Goal: Information Seeking & Learning: Compare options

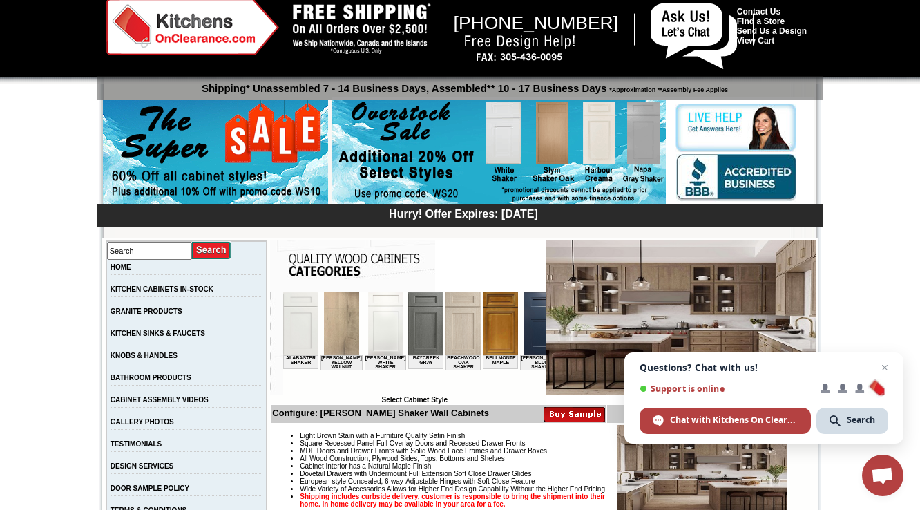
scroll to position [79, 0]
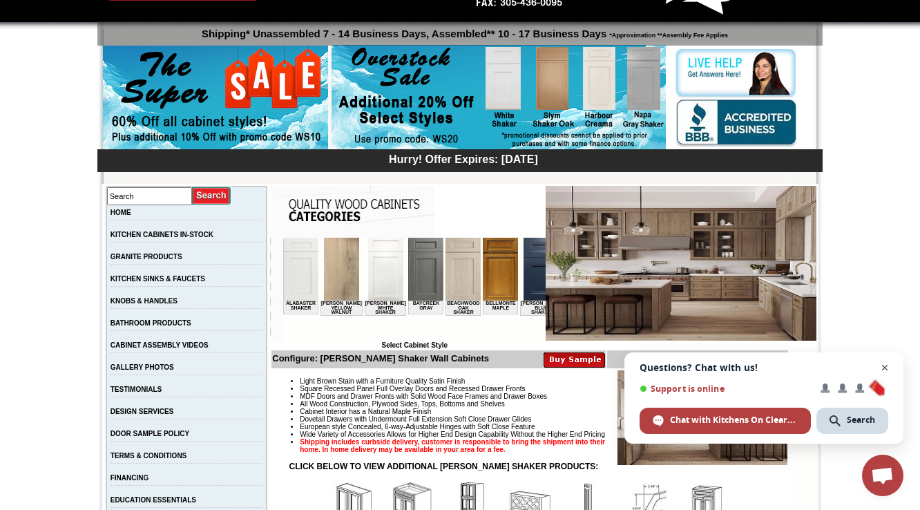
click at [884, 369] on span "Close chat" at bounding box center [885, 367] width 17 height 17
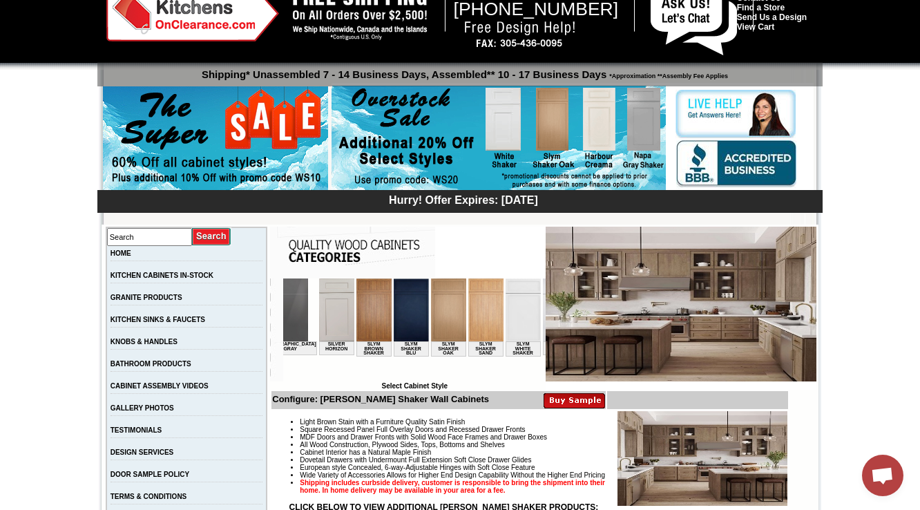
scroll to position [55, 0]
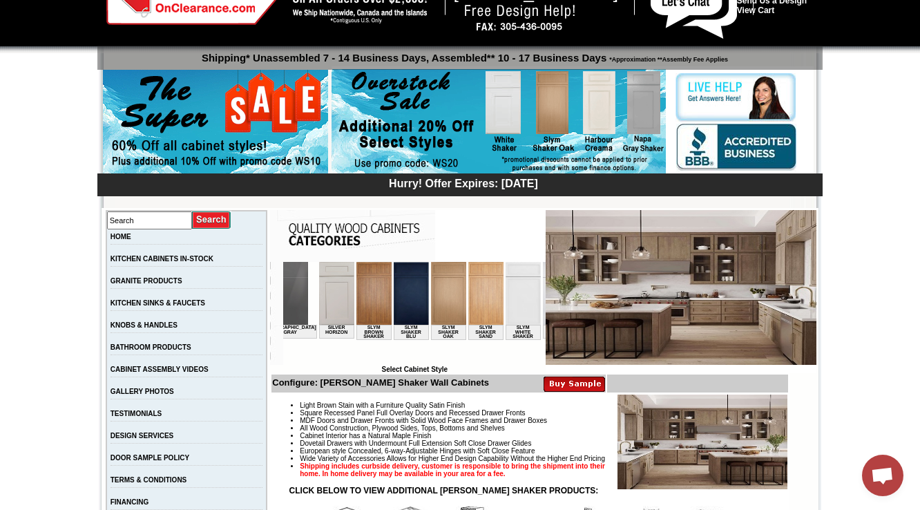
click at [543, 299] on img at bounding box center [560, 293] width 35 height 63
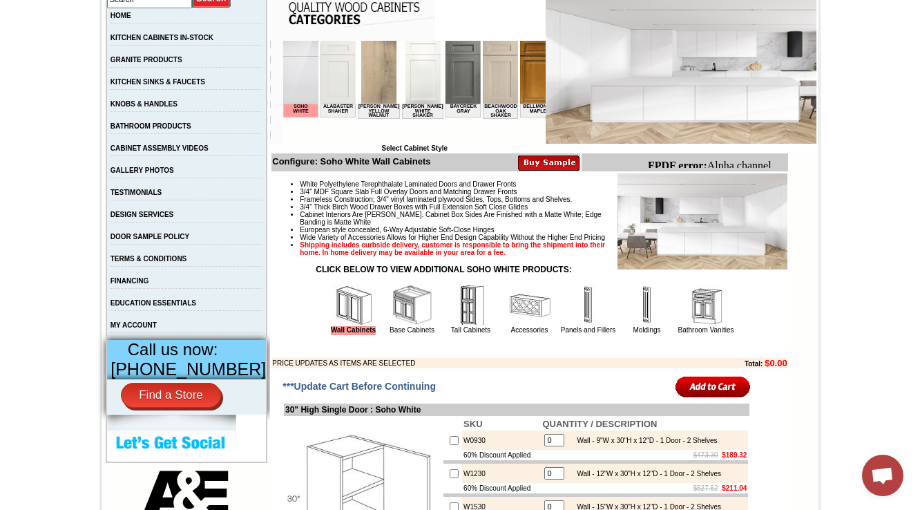
click at [568, 326] on img at bounding box center [588, 305] width 41 height 41
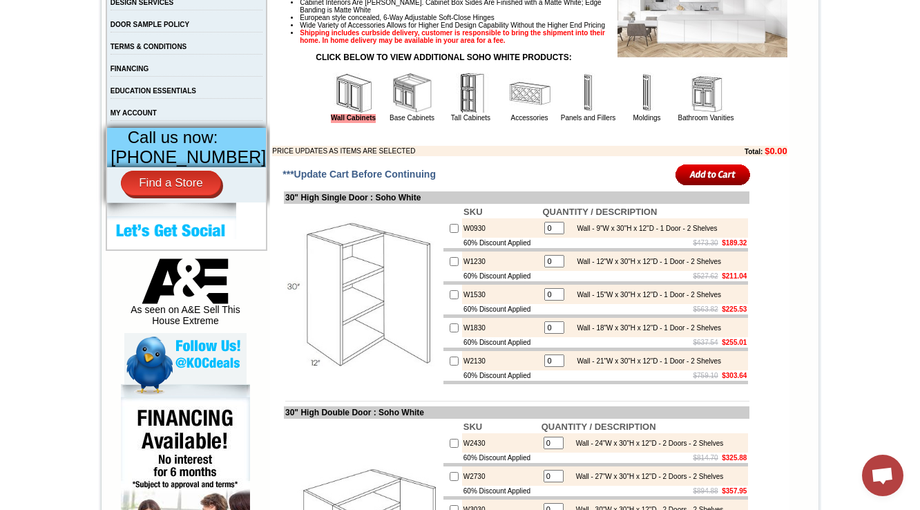
scroll to position [608, 0]
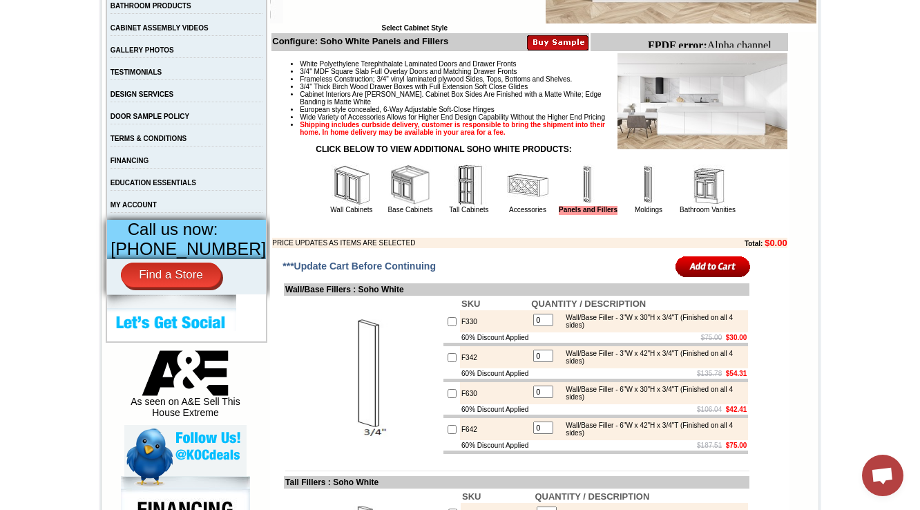
scroll to position [459, 0]
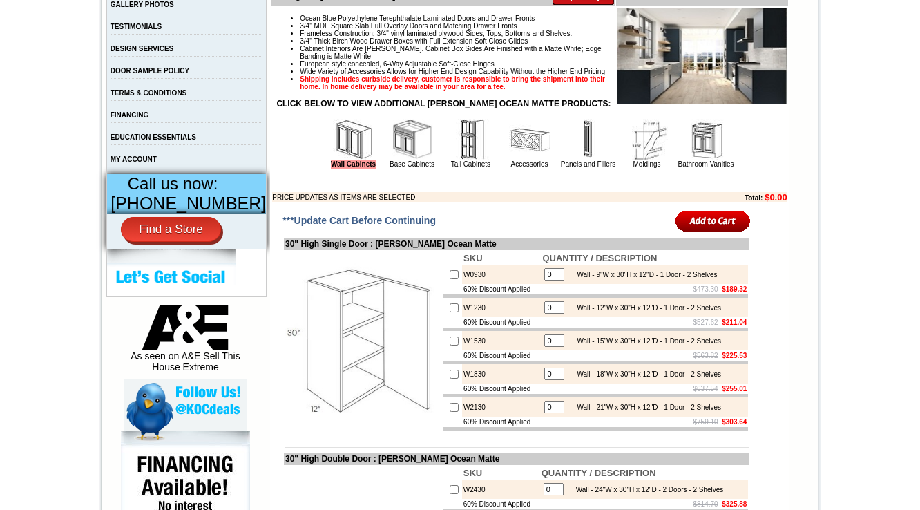
click at [568, 160] on img at bounding box center [588, 139] width 41 height 41
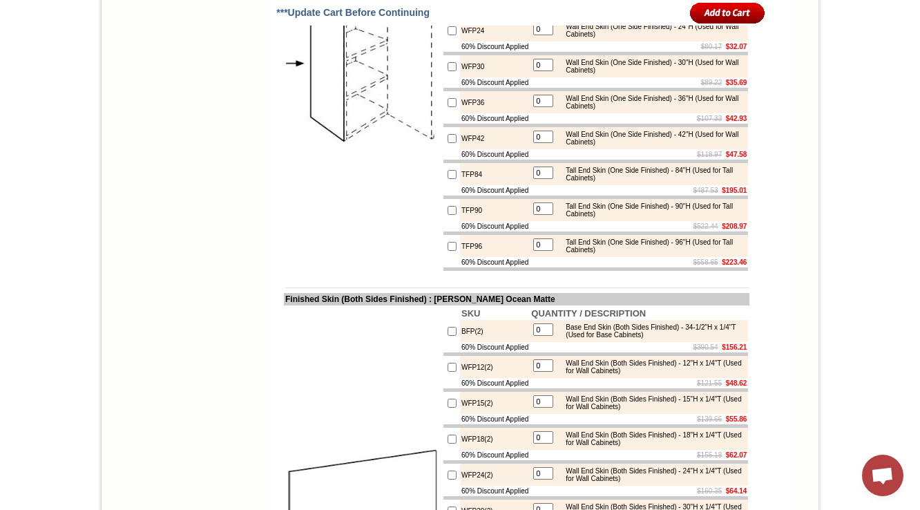
scroll to position [2232, 0]
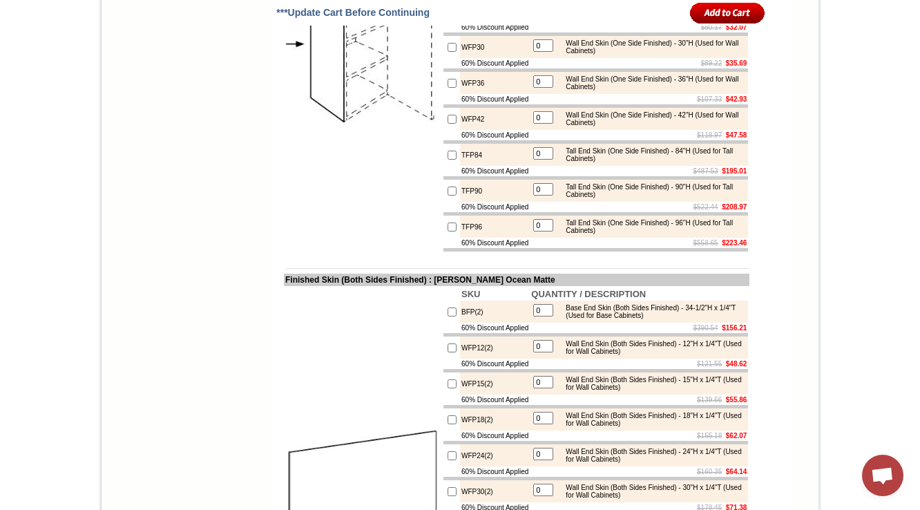
click at [701, 67] on s "$89.22" at bounding box center [711, 63] width 21 height 8
click at [662, 126] on div "Wall End Skin (One Side Finished) - 42"H (Used for Wall Cabinets)" at bounding box center [652, 118] width 186 height 15
click at [616, 126] on div "Wall End Skin (One Side Finished) - 42"H (Used for Wall Cabinets)" at bounding box center [652, 118] width 186 height 15
click at [666, 355] on div "Wall End Skin (Both Sides Finished) - 12"H x 1/4"T (Used for Wall Cabinets)" at bounding box center [652, 347] width 186 height 15
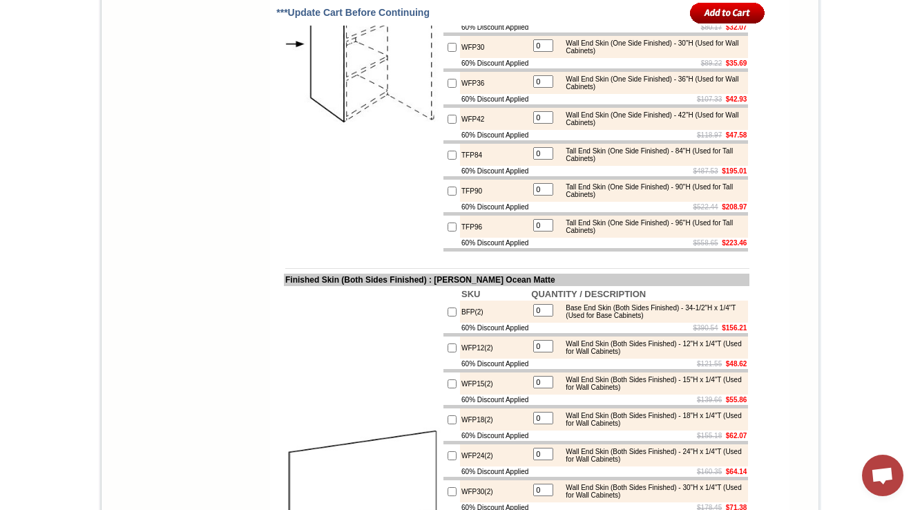
click at [674, 357] on table "0 Wall End Skin (Both Sides Finished) - 12"H x 1/4"T (Used for Wall Cabinets)" at bounding box center [639, 347] width 216 height 19
click at [669, 355] on div "Wall End Skin (Both Sides Finished) - 12"H x 1/4"T (Used for Wall Cabinets)" at bounding box center [652, 347] width 186 height 15
click at [672, 355] on div "Wall End Skin (Both Sides Finished) - 12"H x 1/4"T (Used for Wall Cabinets)" at bounding box center [652, 347] width 186 height 15
click at [669, 355] on div "Wall End Skin (Both Sides Finished) - 12"H x 1/4"T (Used for Wall Cabinets)" at bounding box center [652, 347] width 186 height 15
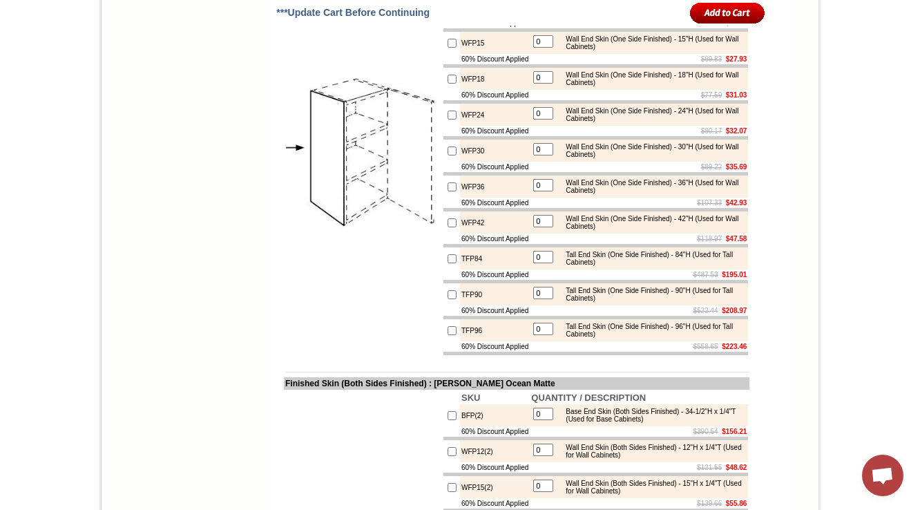
scroll to position [2121, 0]
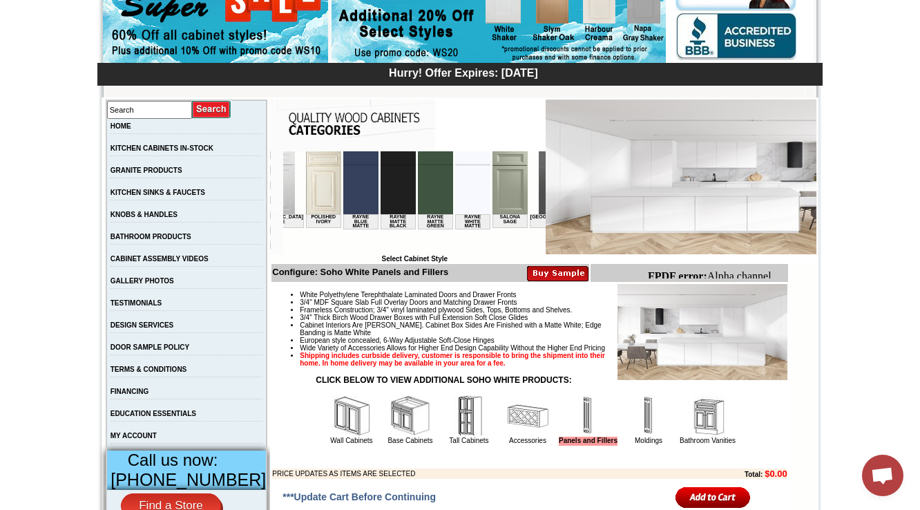
scroll to position [442, 0]
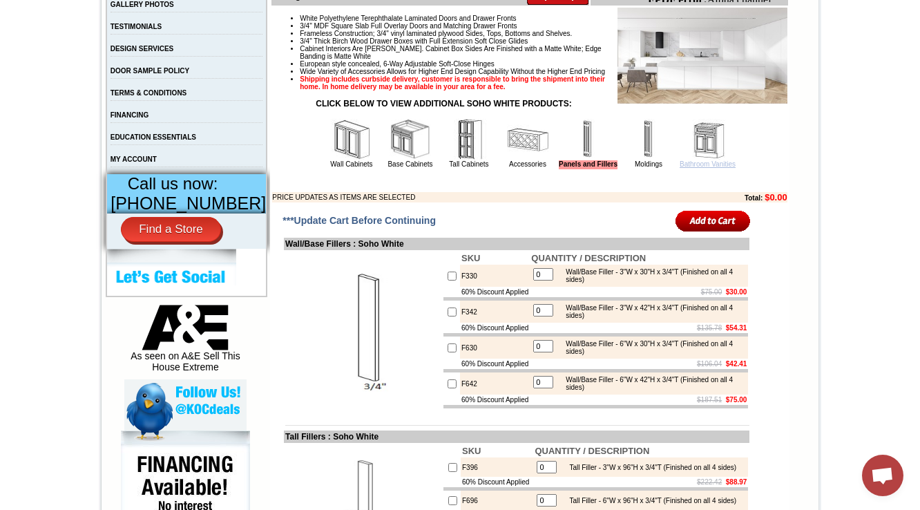
click at [723, 168] on link "Bathroom Vanities" at bounding box center [708, 164] width 56 height 8
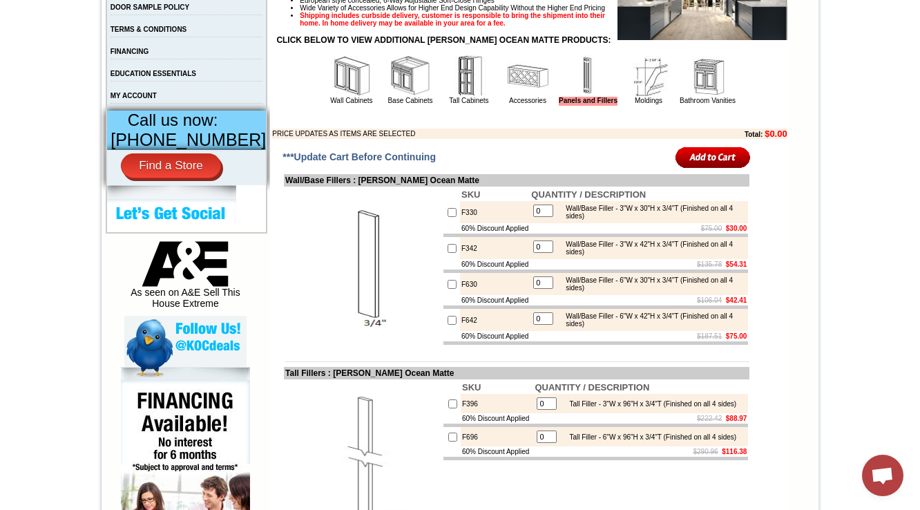
scroll to position [515, 0]
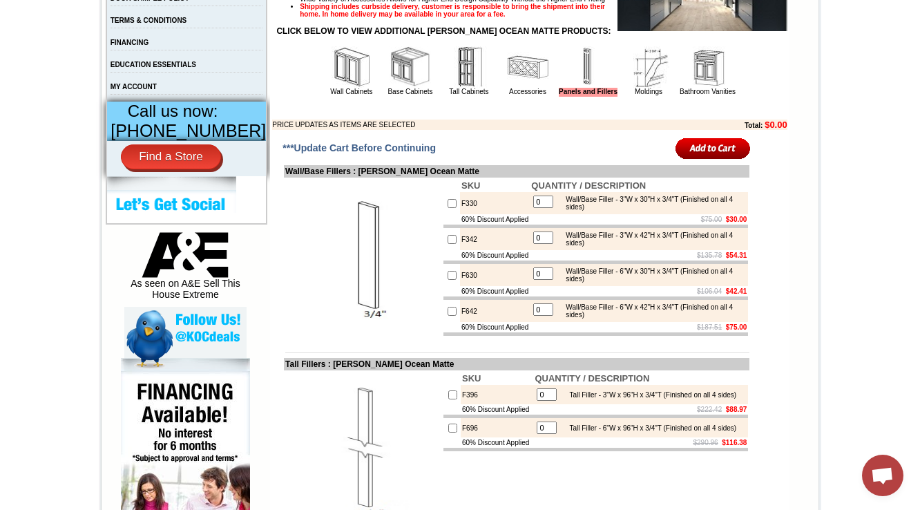
click at [698, 88] on img at bounding box center [708, 66] width 41 height 41
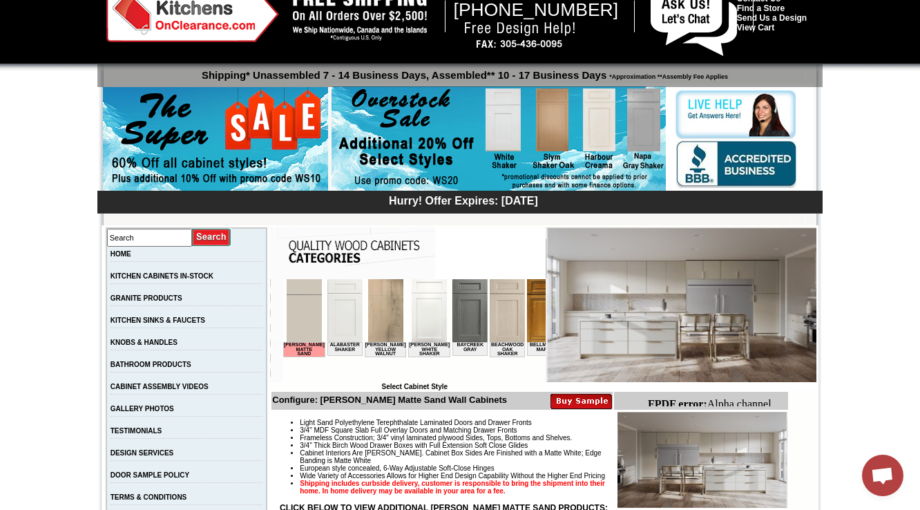
scroll to position [276, 0]
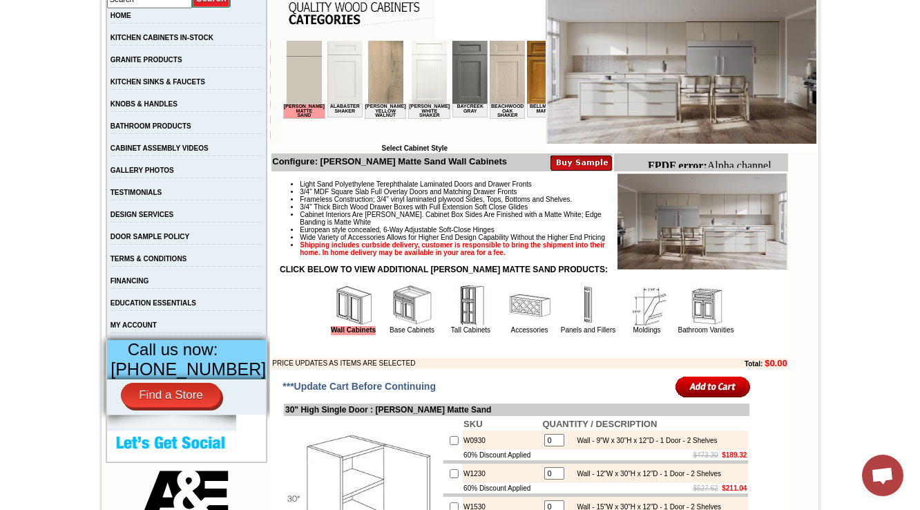
click at [707, 326] on img at bounding box center [705, 305] width 41 height 41
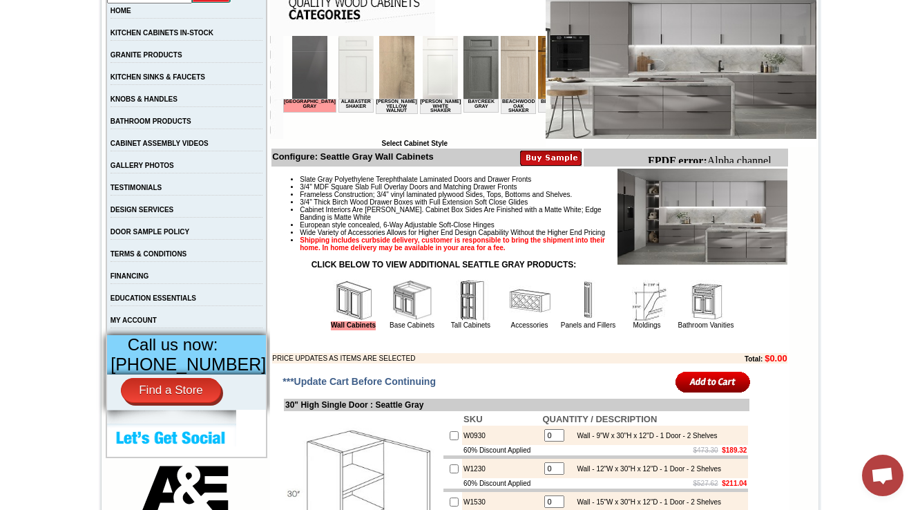
scroll to position [387, 0]
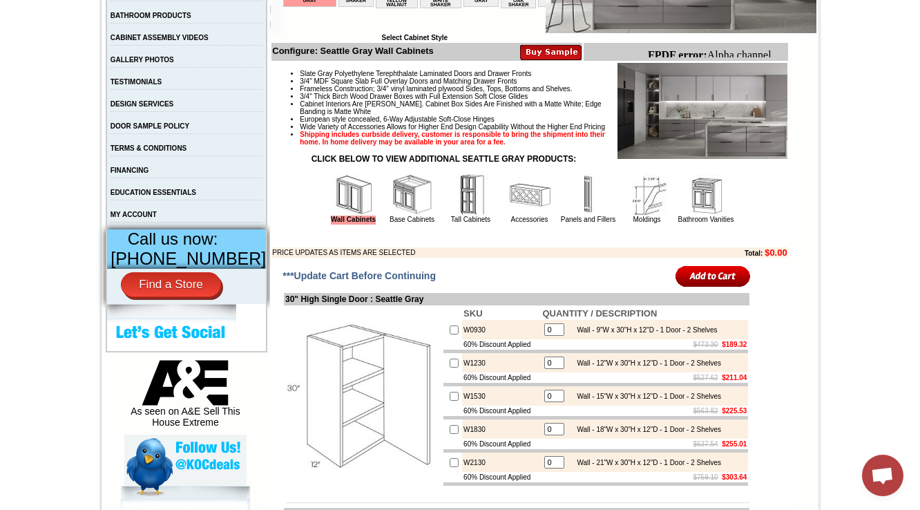
click at [588, 216] on img at bounding box center [588, 194] width 41 height 41
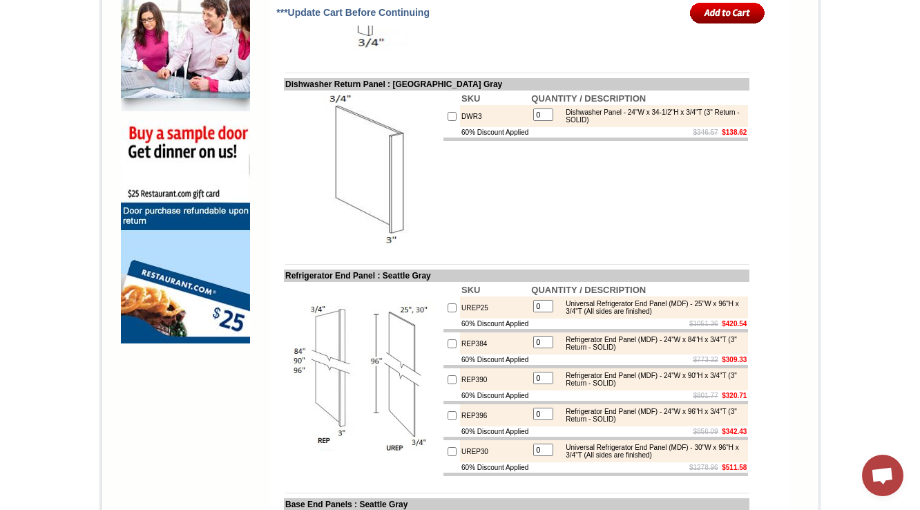
scroll to position [498, 0]
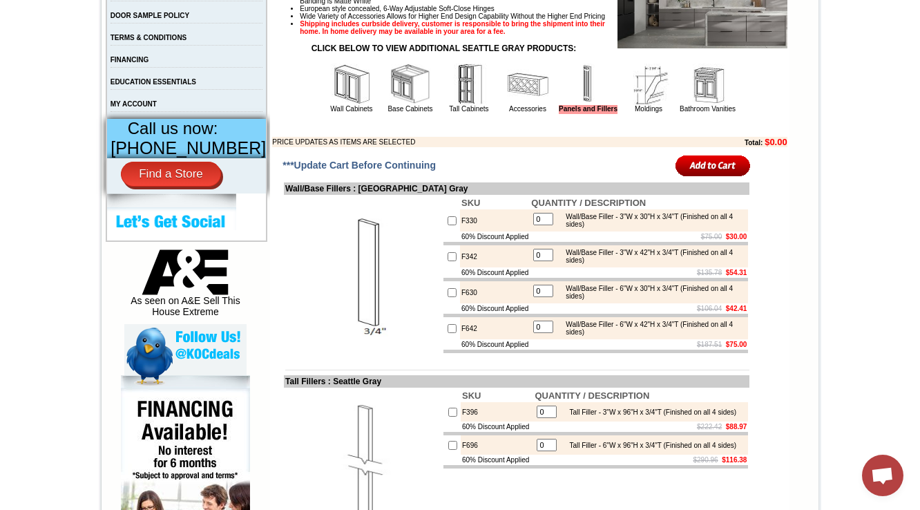
click at [690, 105] on img at bounding box center [708, 84] width 41 height 41
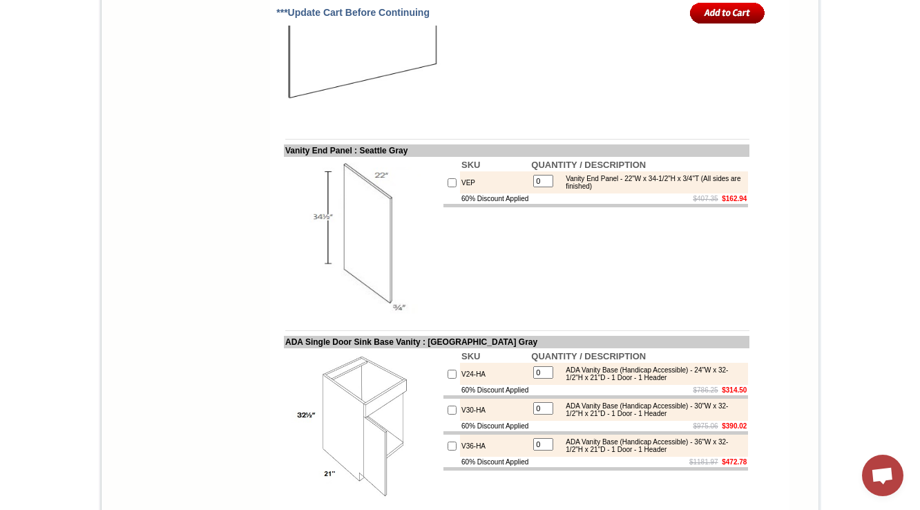
scroll to position [2432, 0]
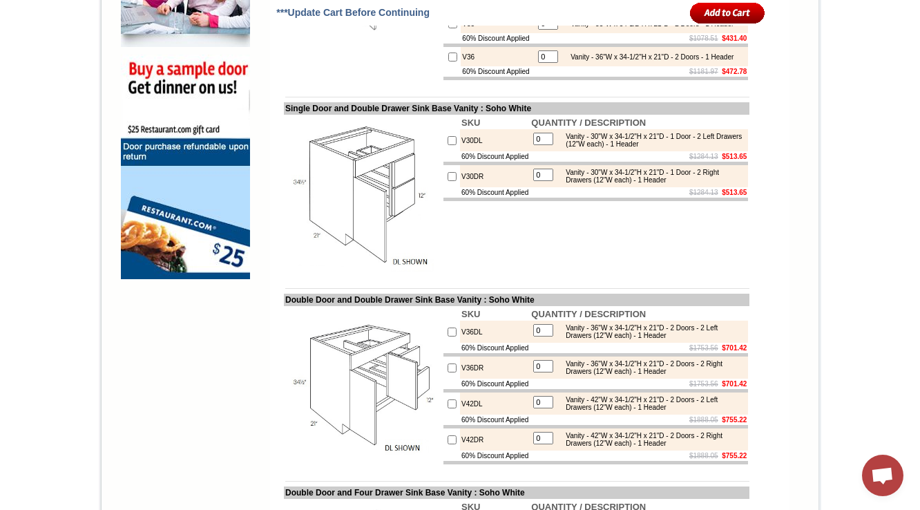
scroll to position [1493, 0]
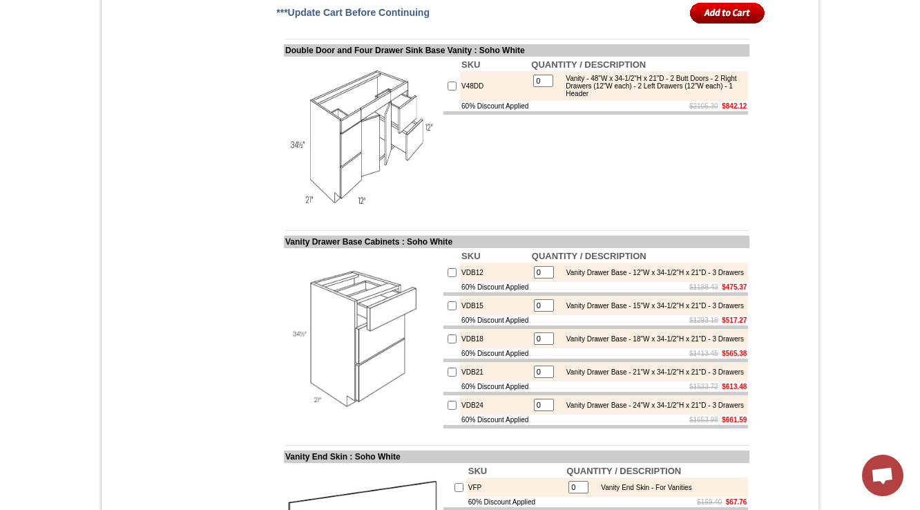
click at [507, 215] on td "SKU QUANTITY / DESCRIPTION V48DD 0 Vanity - 48"W x 34-1/2"H x 21"D - 2 Butt Doo…" at bounding box center [595, 136] width 307 height 158
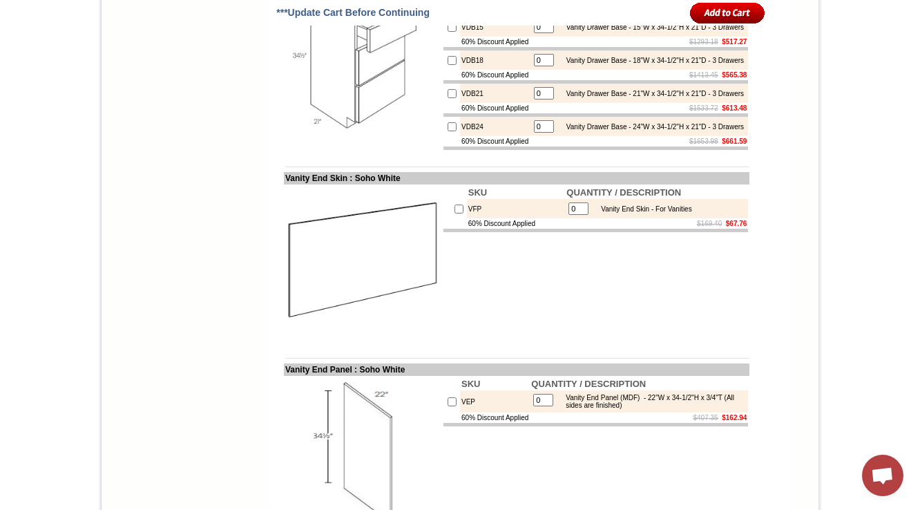
scroll to position [1824, 0]
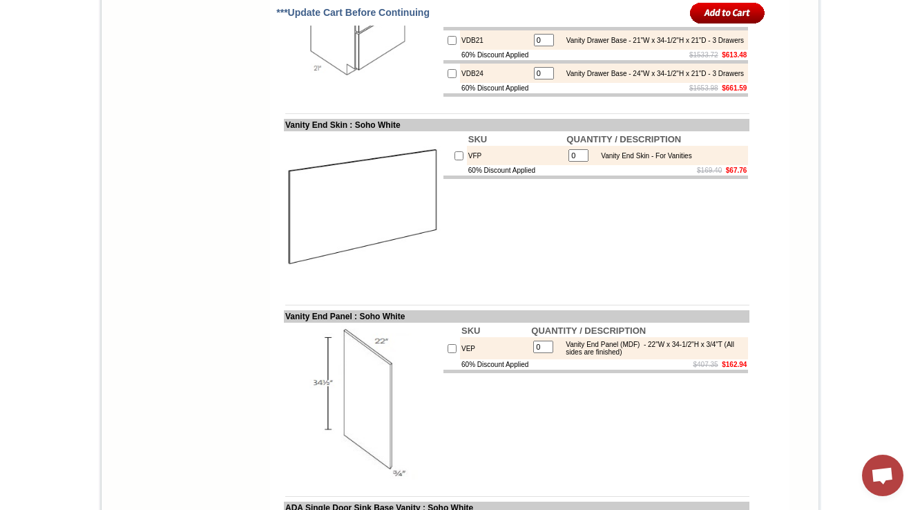
click at [399, 284] on img at bounding box center [362, 210] width 155 height 155
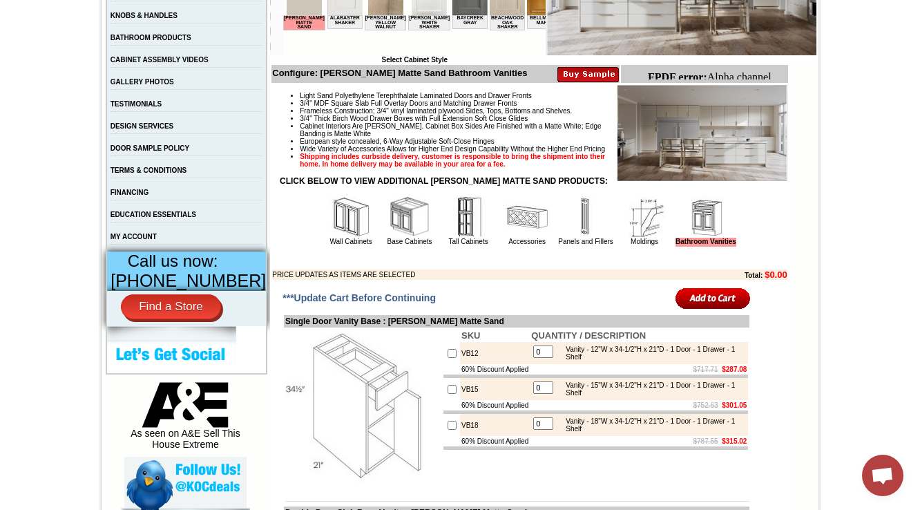
scroll to position [387, 0]
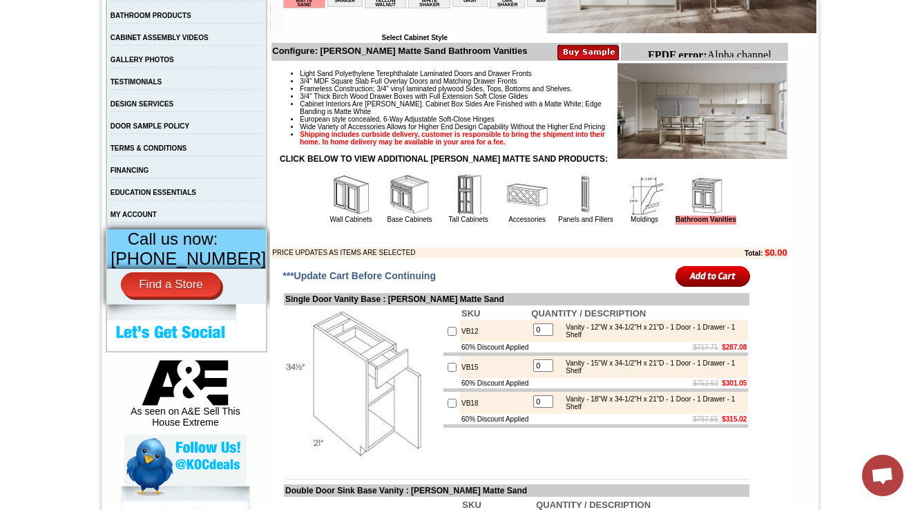
click at [578, 216] on img at bounding box center [585, 194] width 41 height 41
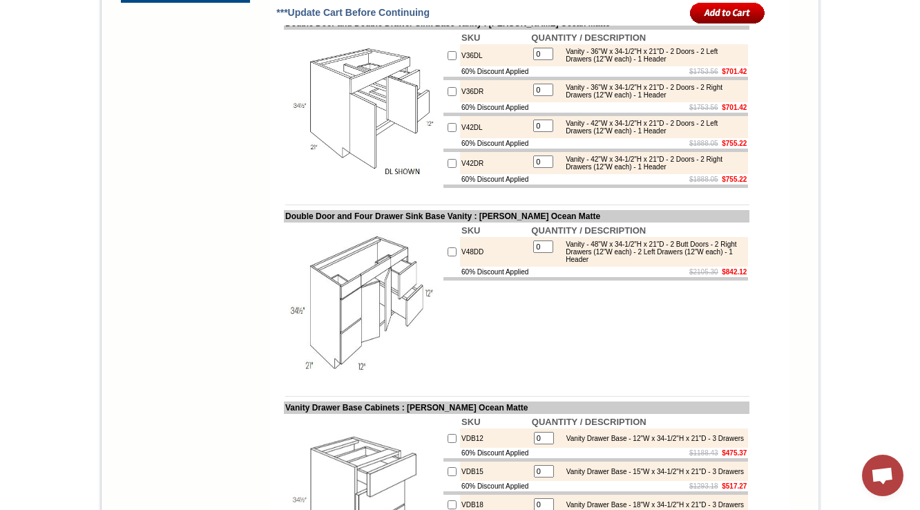
scroll to position [1824, 0]
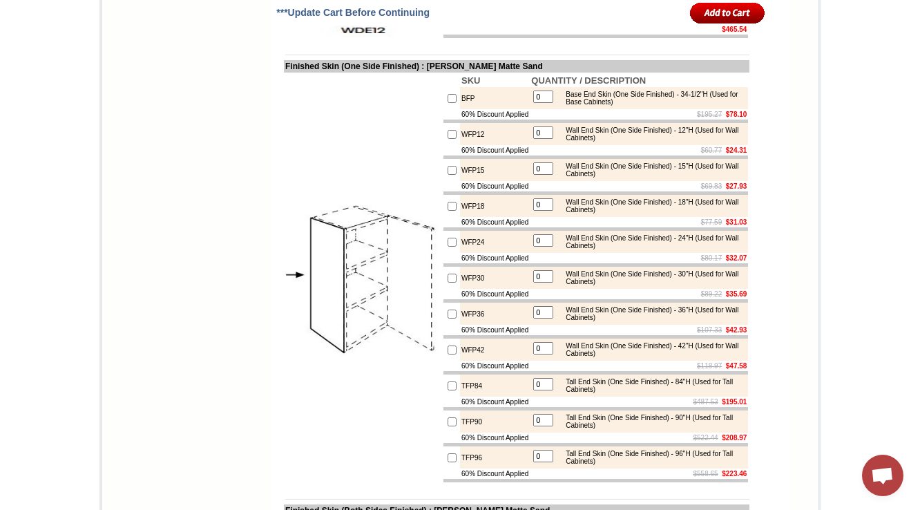
scroll to position [1990, 0]
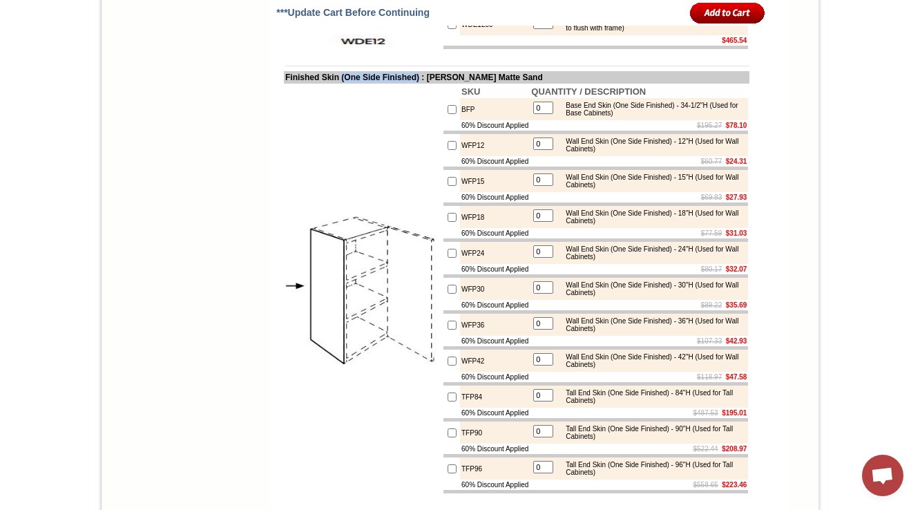
drag, startPoint x: 429, startPoint y: 164, endPoint x: 337, endPoint y: 168, distance: 92.7
click at [337, 84] on td "Finished Skin (One Side Finished) : Nash Matte Sand" at bounding box center [517, 77] width 466 height 12
copy td "(One Side Finished)"
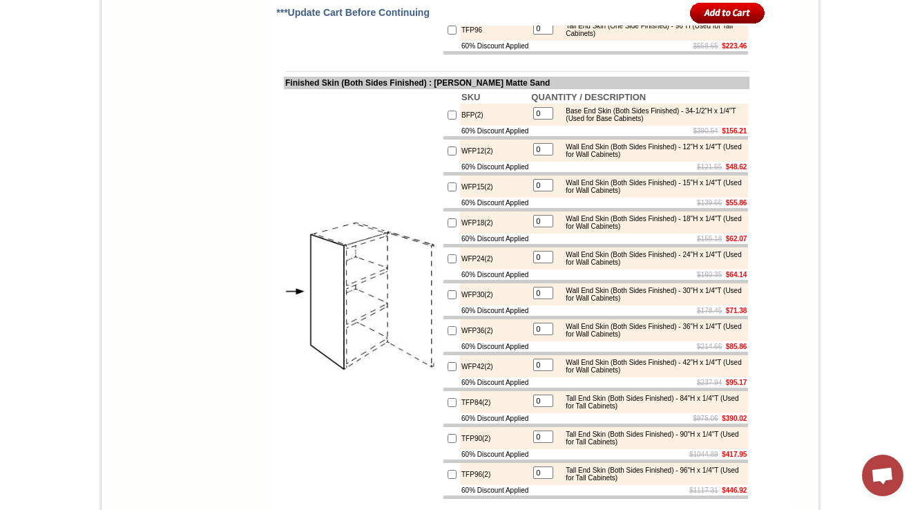
scroll to position [2432, 0]
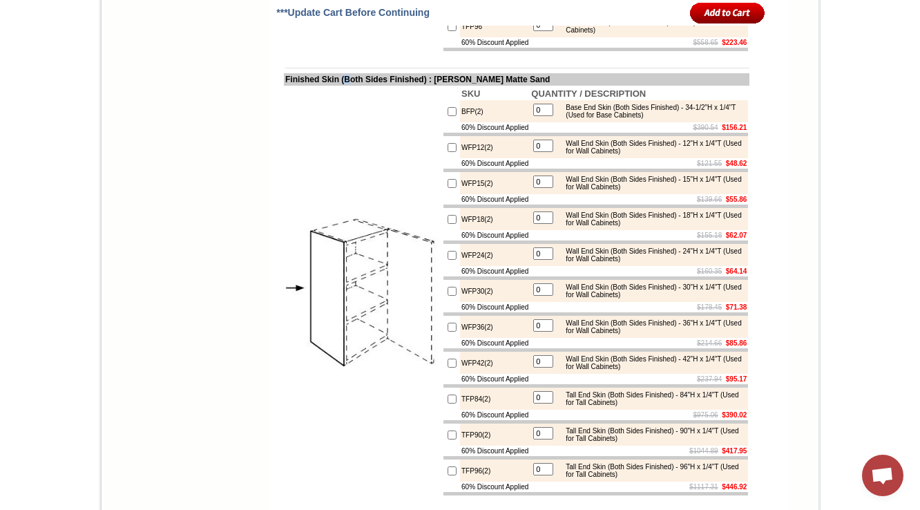
click at [347, 86] on td "Finished Skin (Both Sides Finished) : Nash Matte Sand" at bounding box center [517, 79] width 466 height 12
click at [339, 86] on td "Finished Skin (Both Sides Finished) : Nash Matte Sand" at bounding box center [517, 79] width 466 height 12
drag, startPoint x: 337, startPoint y: 205, endPoint x: 435, endPoint y: 205, distance: 98.1
click at [435, 86] on td "Finished Skin (Both Sides Finished) : Nash Matte Sand" at bounding box center [517, 79] width 466 height 12
copy td "(Both Sides Finished)"
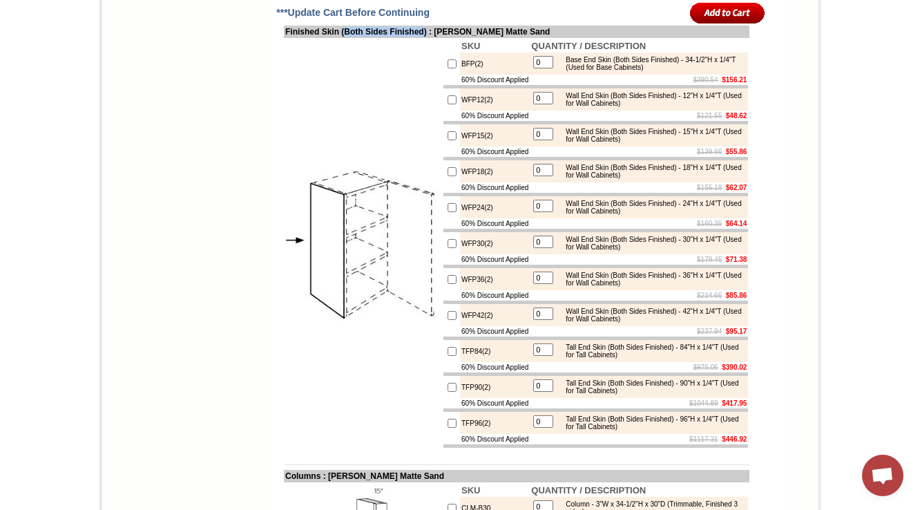
scroll to position [2488, 0]
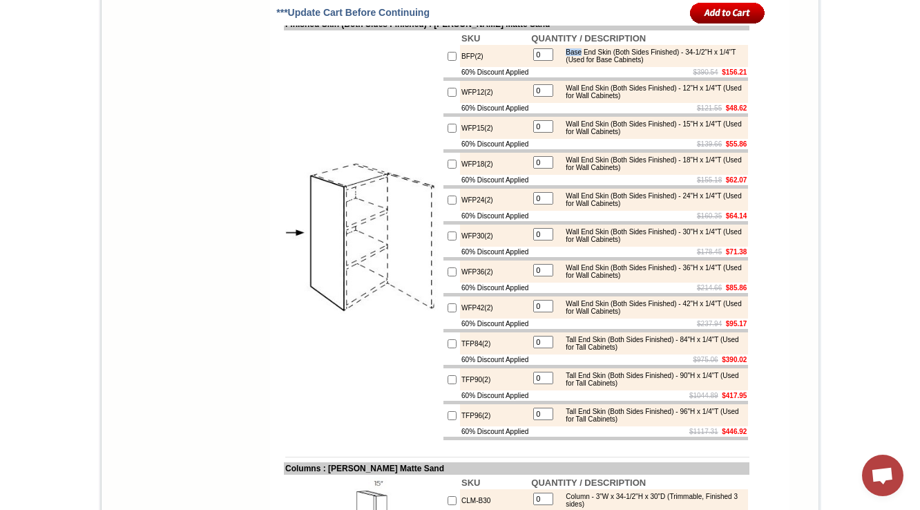
drag, startPoint x: 565, startPoint y: 177, endPoint x: 583, endPoint y: 176, distance: 17.3
click at [583, 64] on div "Base End Skin (Both Sides Finished) - 34-1/2"H x 1/4"T (Used for Base Cabinets)" at bounding box center [652, 55] width 186 height 15
click at [582, 67] on td "0 Base End Skin (Both Sides Finished) - 34-1/2"H x 1/4"T (Used for Base Cabinet…" at bounding box center [639, 56] width 218 height 22
drag, startPoint x: 692, startPoint y: 177, endPoint x: 618, endPoint y: 177, distance: 73.2
click at [618, 64] on div "Base End Skin (Both Sides Finished) - 34-1/2"H x 1/4"T (Used for Base Cabinets)" at bounding box center [652, 55] width 186 height 15
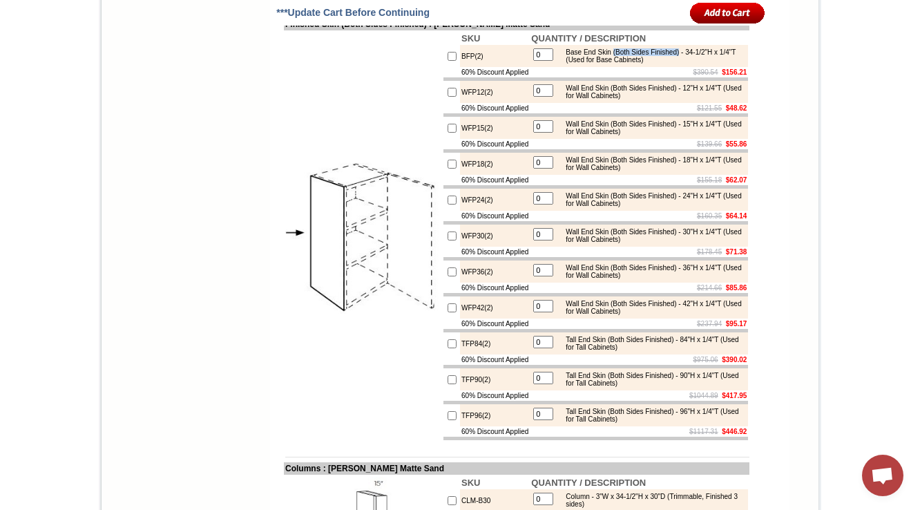
copy div "(Both Sides Finished)"
click at [651, 113] on td "$121.55 $48.62" at bounding box center [639, 108] width 218 height 10
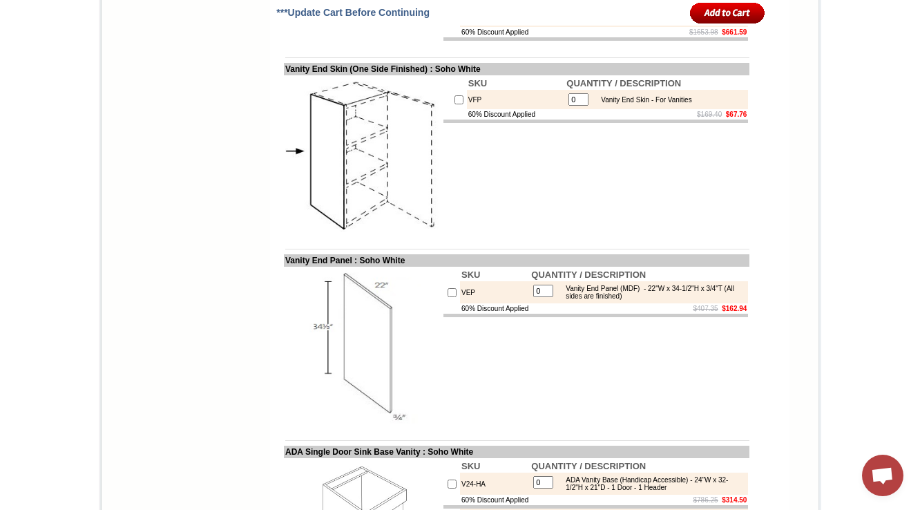
scroll to position [1880, 0]
drag, startPoint x: 348, startPoint y: 187, endPoint x: 271, endPoint y: 187, distance: 77.4
click at [284, 76] on td "Vanity End Skin (One Side Finished) : Soho White" at bounding box center [517, 70] width 466 height 12
copy td "Vanity End Skin"
drag, startPoint x: 474, startPoint y: 215, endPoint x: 453, endPoint y: 217, distance: 20.8
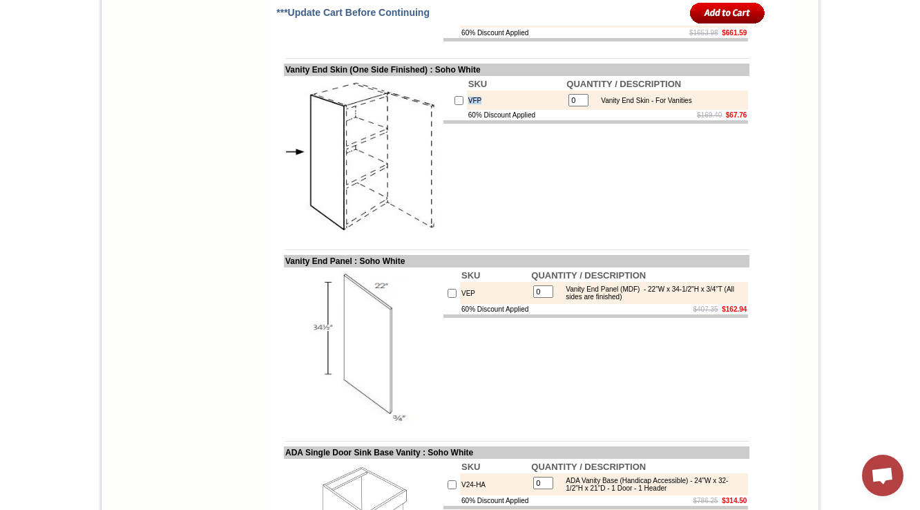
click at [467, 110] on td "VFP" at bounding box center [516, 100] width 99 height 19
copy td "VFP"
drag, startPoint x: 590, startPoint y: 216, endPoint x: 702, endPoint y: 209, distance: 112.1
click at [702, 110] on td "0 Vanity End Skin - For Vanities" at bounding box center [656, 100] width 183 height 19
copy tbody
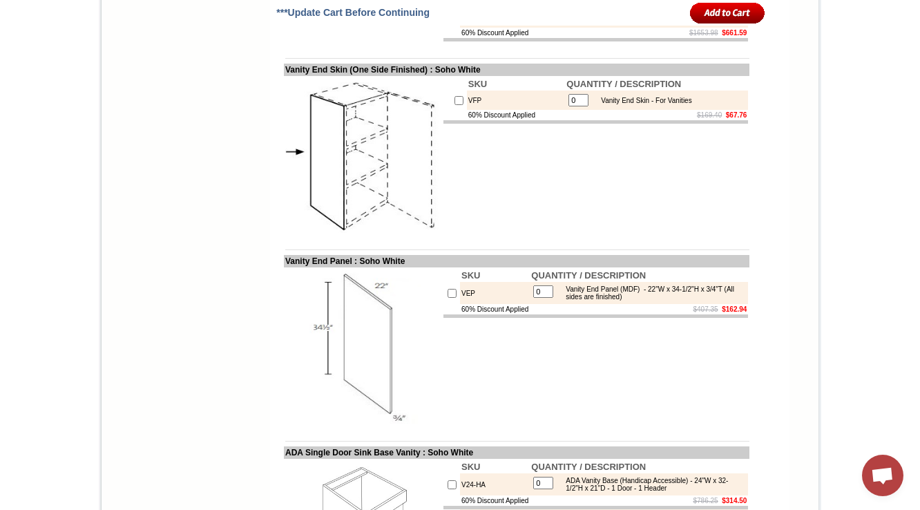
click at [619, 234] on td "SKU QUANTITY / DESCRIPTION VFP 0 Vanity End Skin - For Vanities 60% Discount Ap…" at bounding box center [595, 155] width 307 height 158
click at [603, 234] on td "SKU QUANTITY / DESCRIPTION VFP 0 Vanity End Skin - For Vanities 60% Discount Ap…" at bounding box center [595, 155] width 307 height 158
drag, startPoint x: 657, startPoint y: 217, endPoint x: 699, endPoint y: 213, distance: 42.4
click at [699, 110] on td "0 Vanity End Skin - For Vanities" at bounding box center [656, 100] width 183 height 19
copy tbody "Vanity End Skin -"
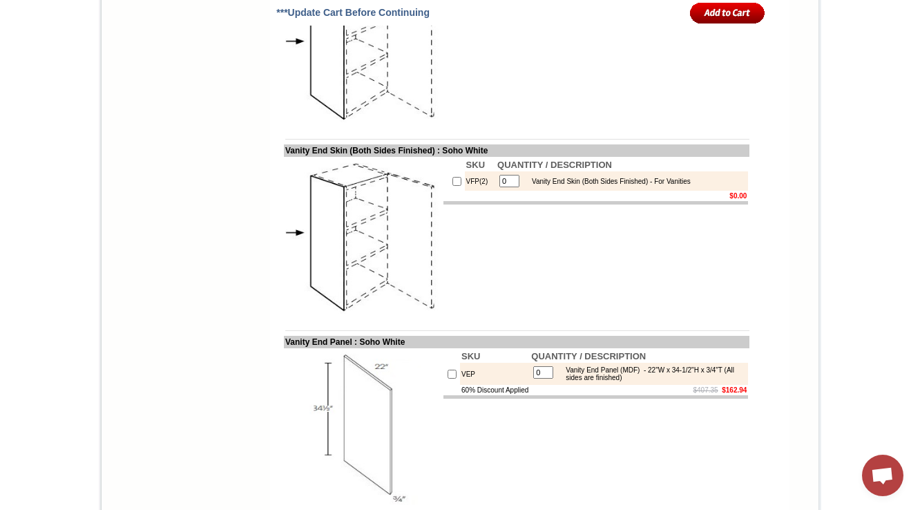
drag, startPoint x: 345, startPoint y: 74, endPoint x: 439, endPoint y: 73, distance: 94.7
copy td "(One Side Finished)"
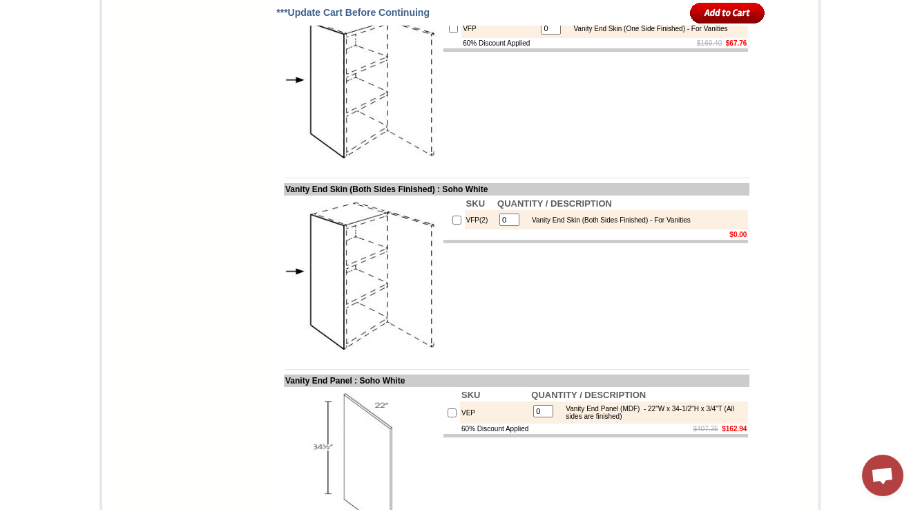
scroll to position [1935, 0]
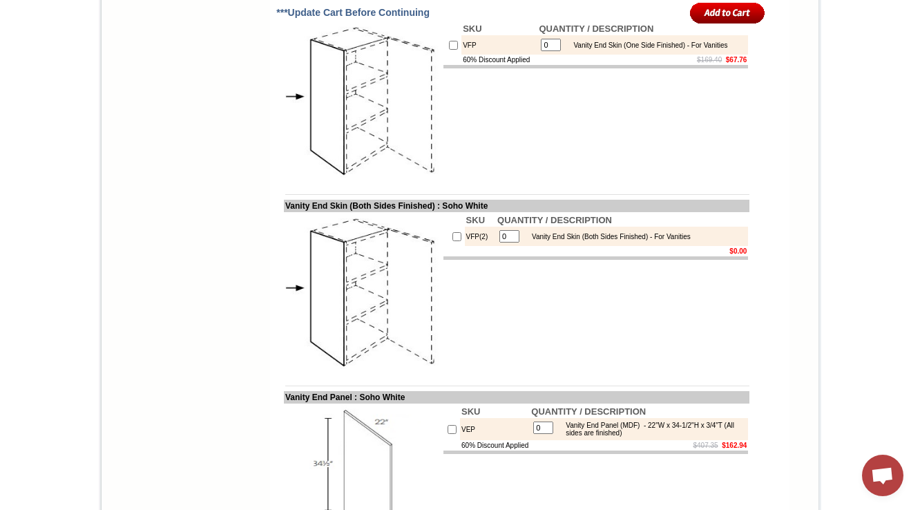
drag, startPoint x: 438, startPoint y: 132, endPoint x: 269, endPoint y: 124, distance: 168.8
click at [284, 21] on td "Vanity End Skin (One Side Finished) : Soho White" at bounding box center [517, 14] width 466 height 12
copy td "Vanity End Skin (One Side Finished)"
click at [410, 145] on img at bounding box center [362, 99] width 155 height 155
copy td "Vanity End Skin (One Side Finished)"
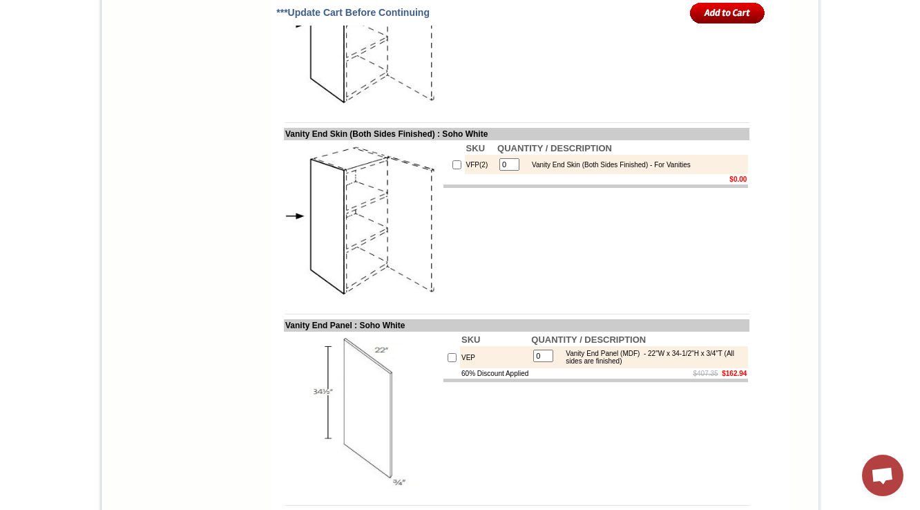
scroll to position [2211, 0]
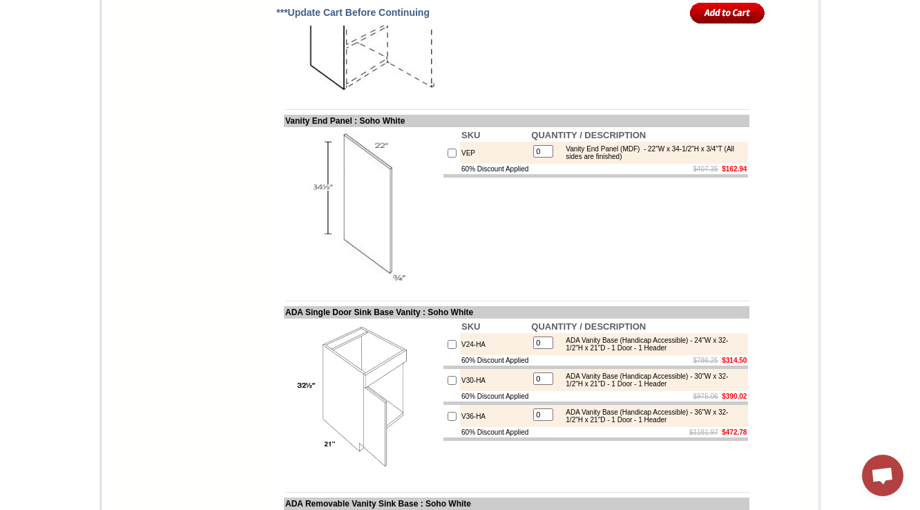
drag, startPoint x: 475, startPoint y: 80, endPoint x: 448, endPoint y: 84, distance: 27.9
copy td "VFP(2)"
drag, startPoint x: 521, startPoint y: 81, endPoint x: 719, endPoint y: 79, distance: 197.6
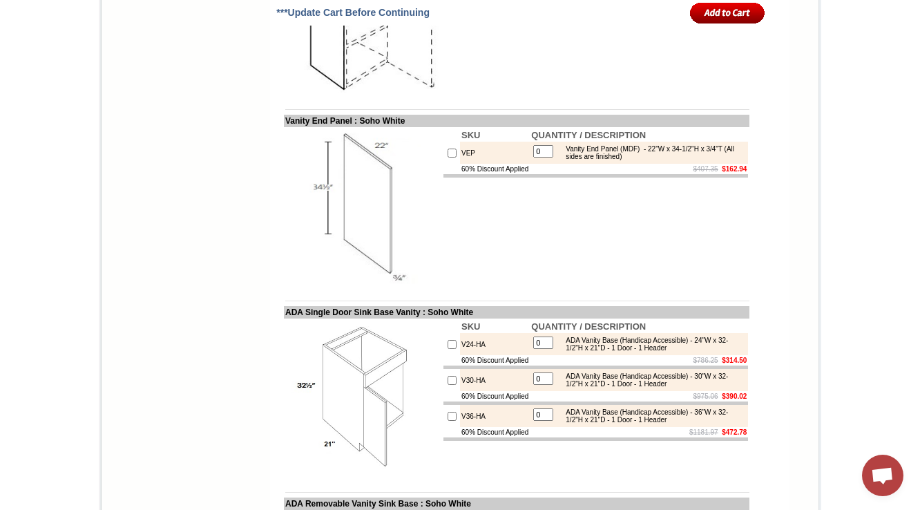
copy tbody
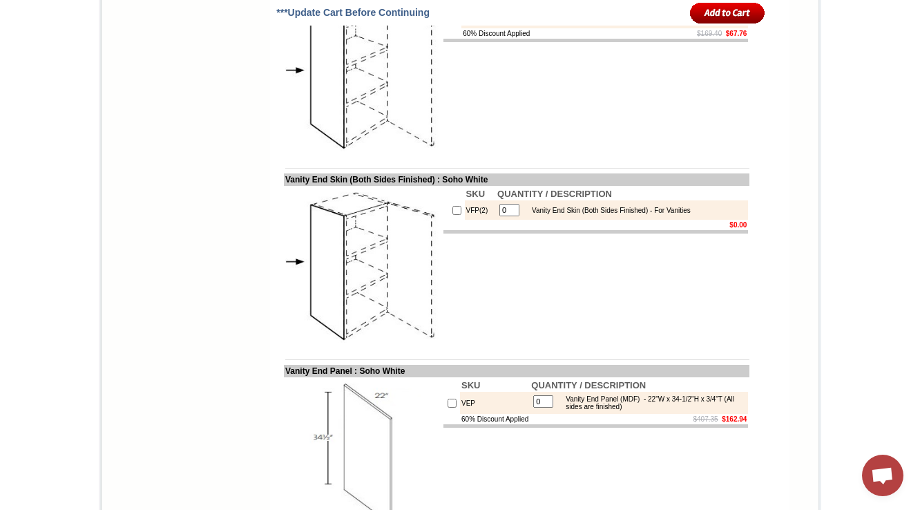
scroll to position [1935, 0]
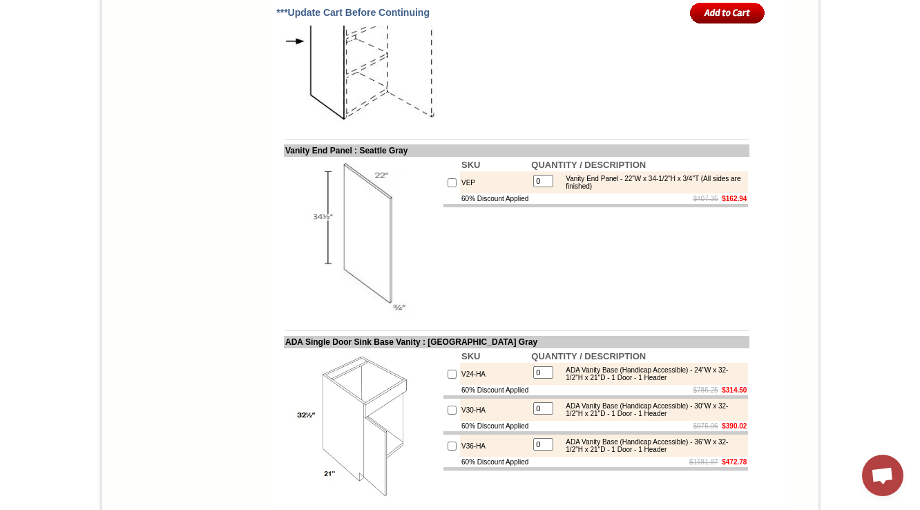
scroll to position [1935, 0]
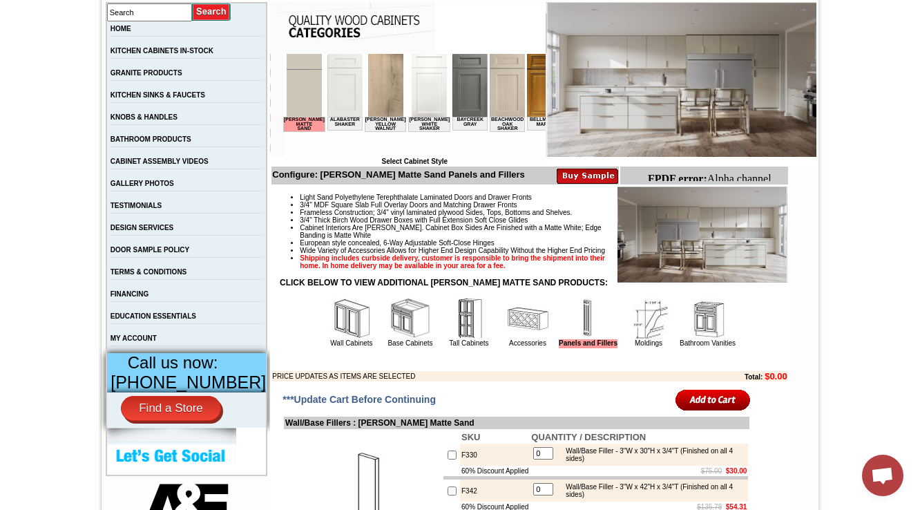
scroll to position [276, 0]
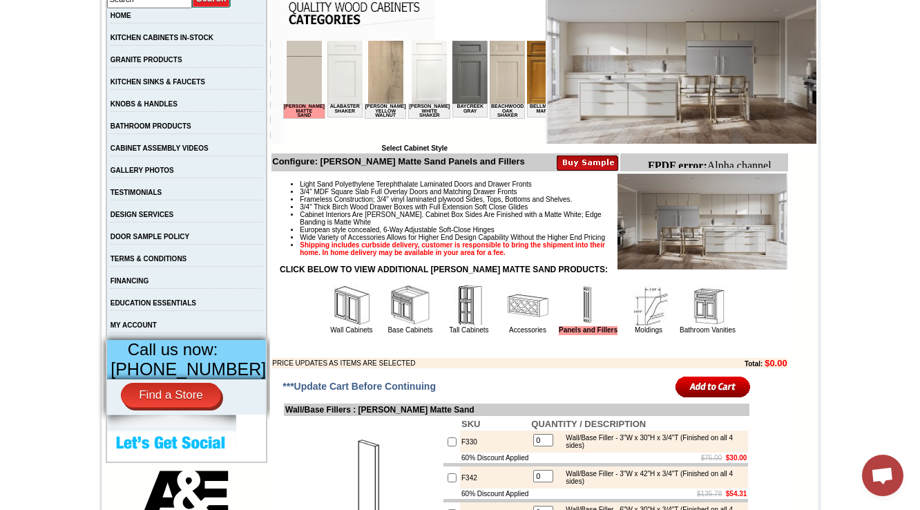
click at [697, 326] on img at bounding box center [708, 305] width 41 height 41
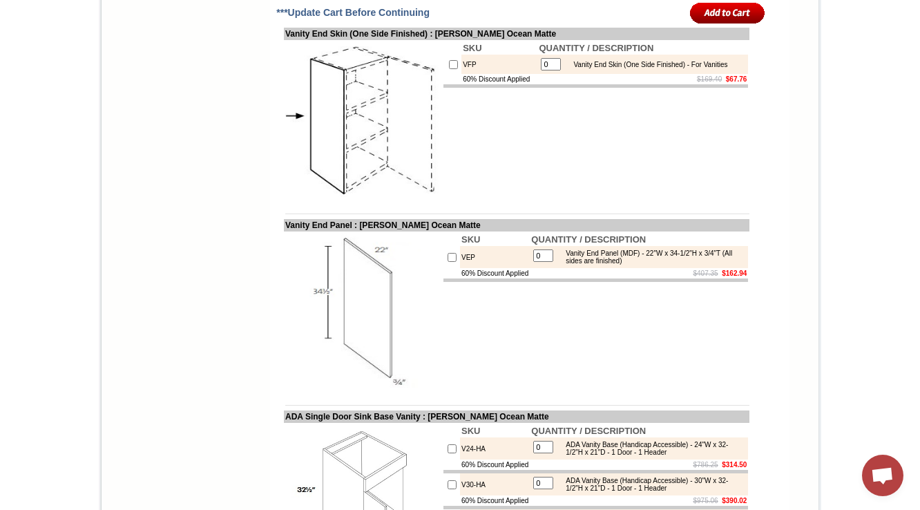
scroll to position [1935, 0]
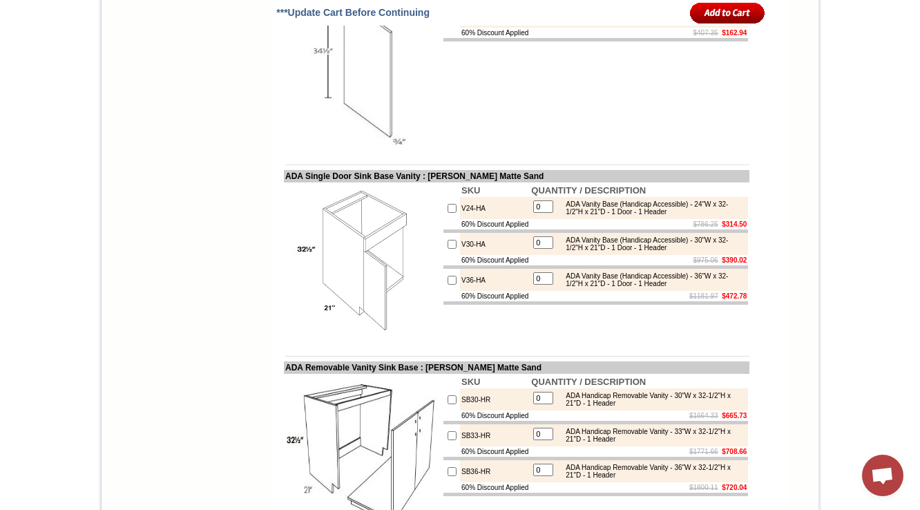
scroll to position [1880, 0]
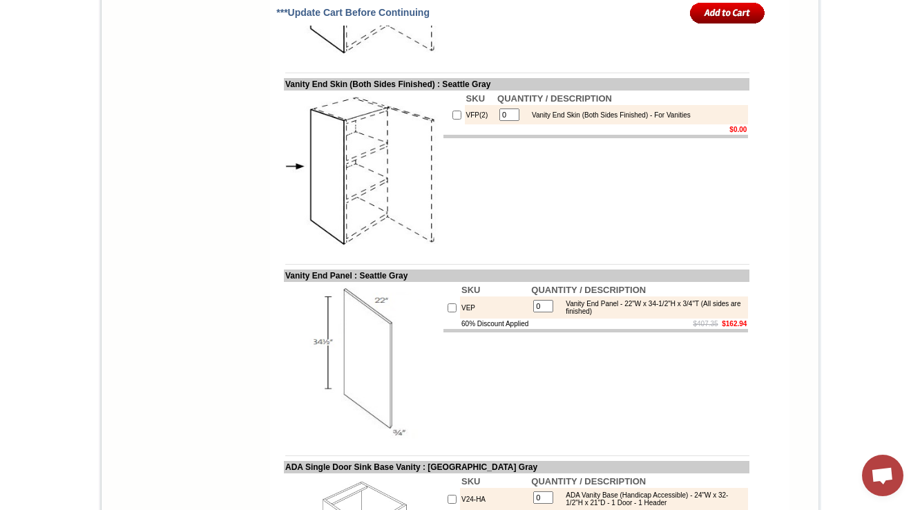
scroll to position [1990, 0]
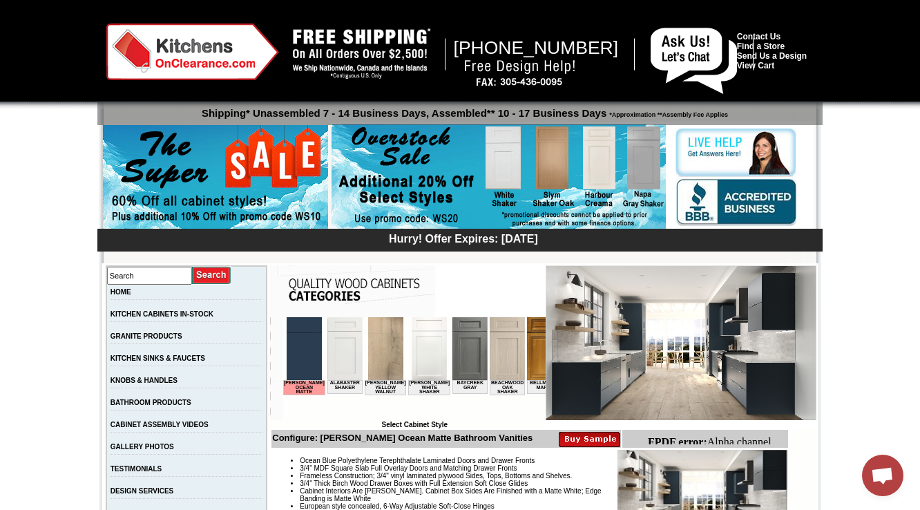
scroll to position [387, 0]
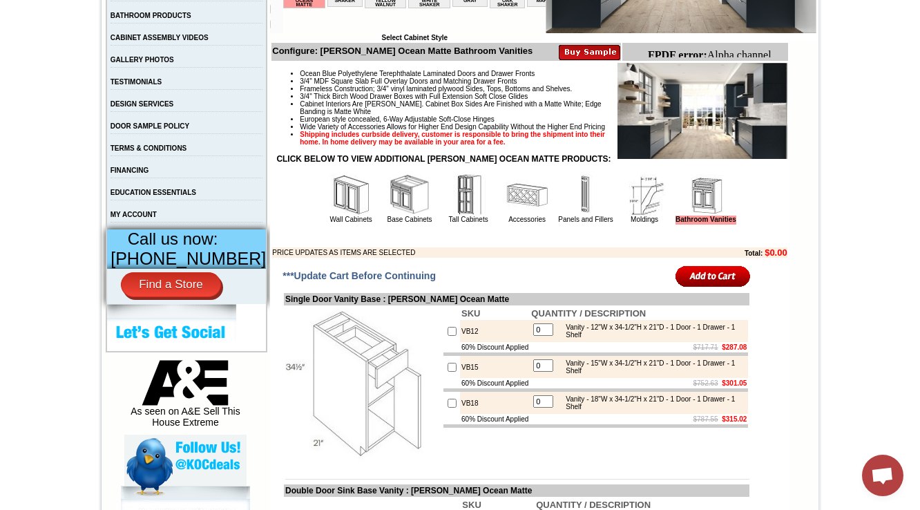
click at [565, 216] on img at bounding box center [585, 194] width 41 height 41
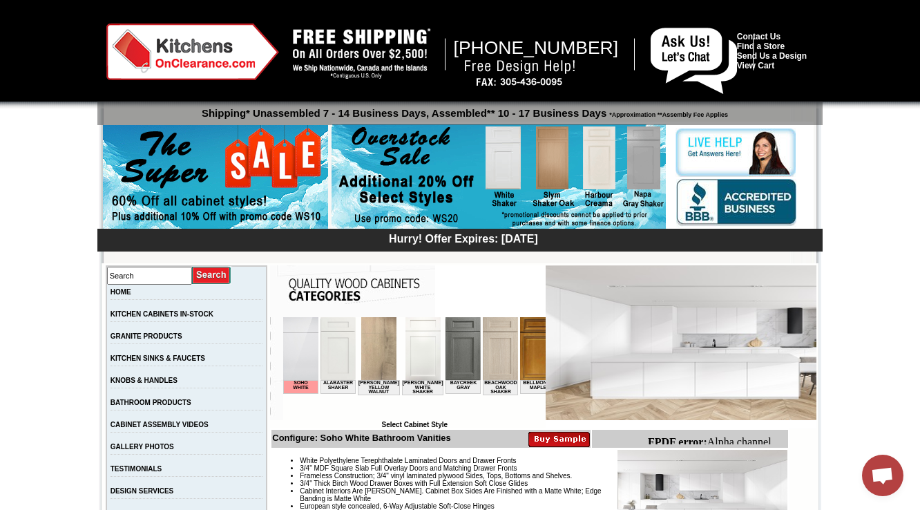
scroll to position [387, 0]
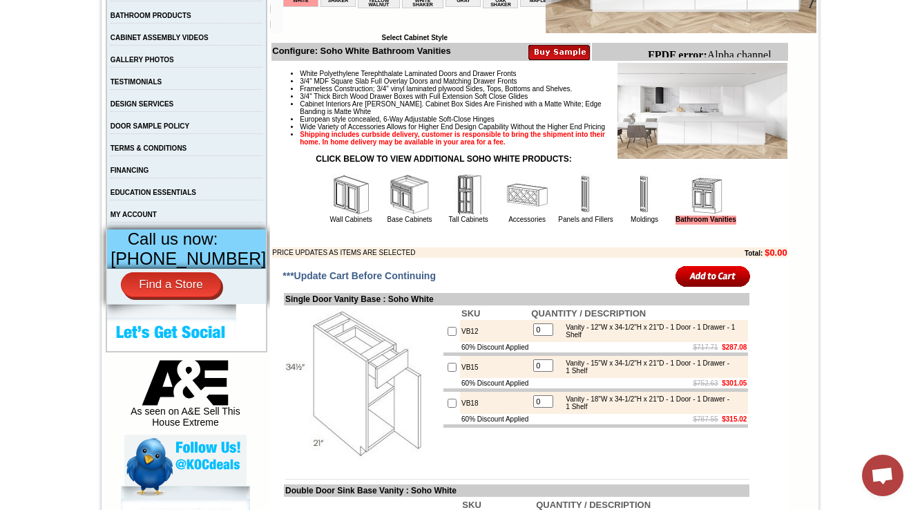
click at [567, 216] on img at bounding box center [585, 194] width 41 height 41
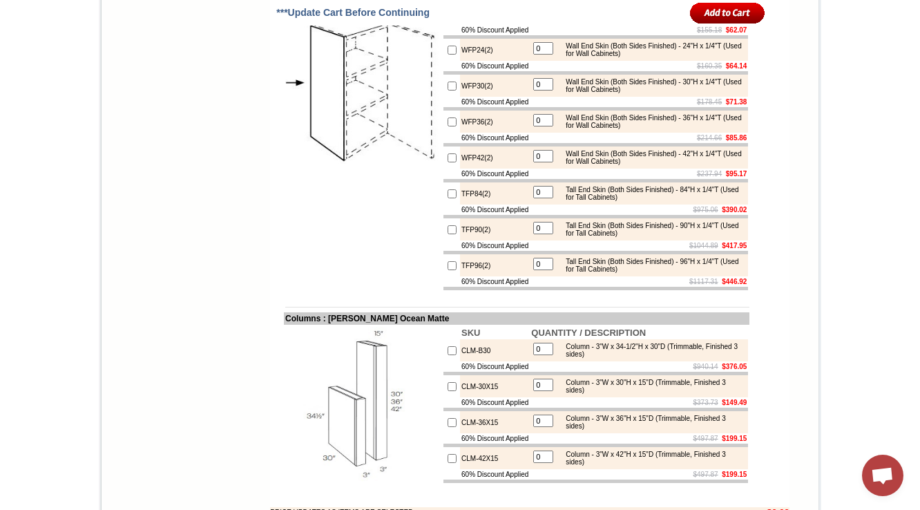
scroll to position [2653, 0]
